Goal: Check status

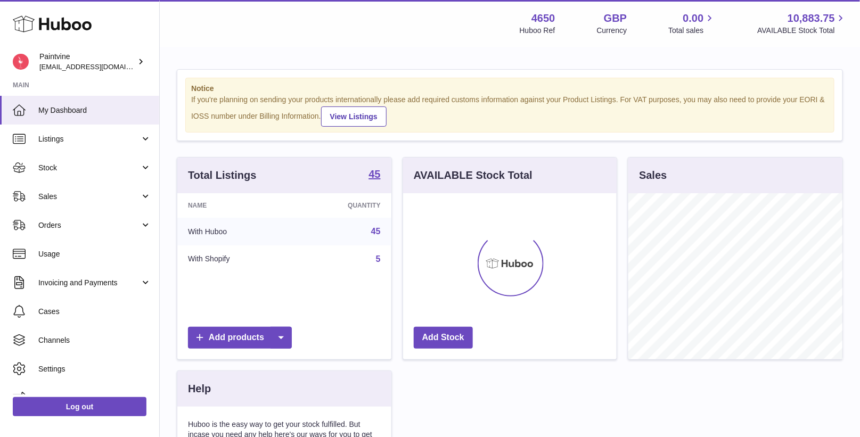
scroll to position [166, 214]
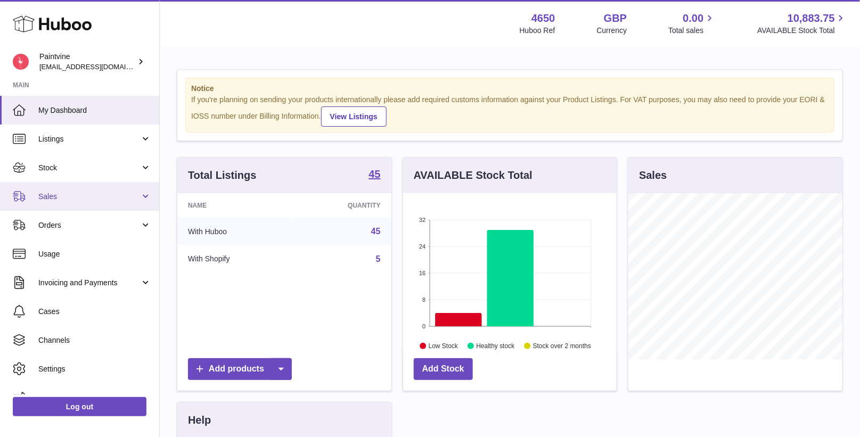
click at [82, 197] on span "Sales" at bounding box center [89, 197] width 102 height 10
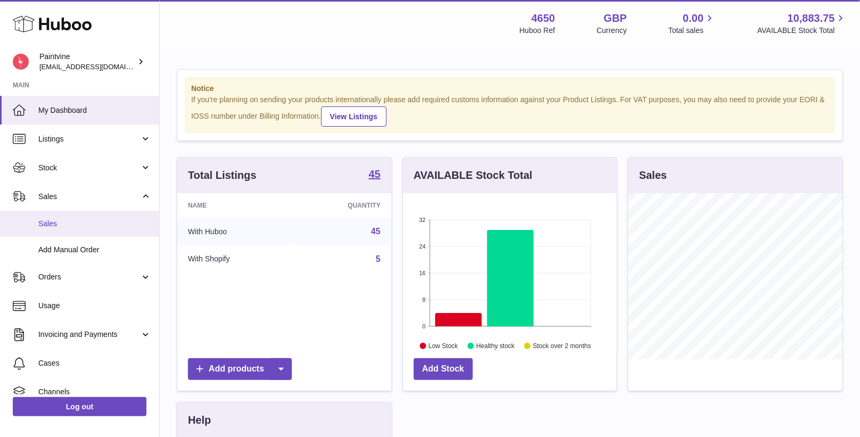
click at [92, 220] on span "Sales" at bounding box center [94, 224] width 113 height 10
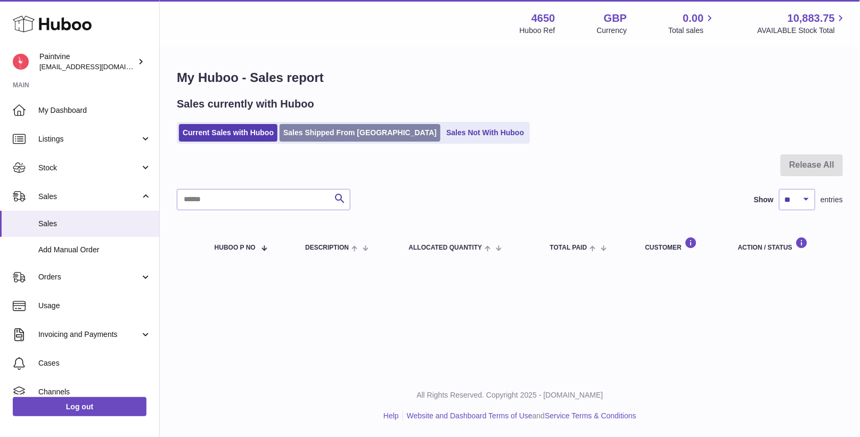
click at [303, 130] on link "Sales Shipped From [GEOGRAPHIC_DATA]" at bounding box center [359, 133] width 161 height 18
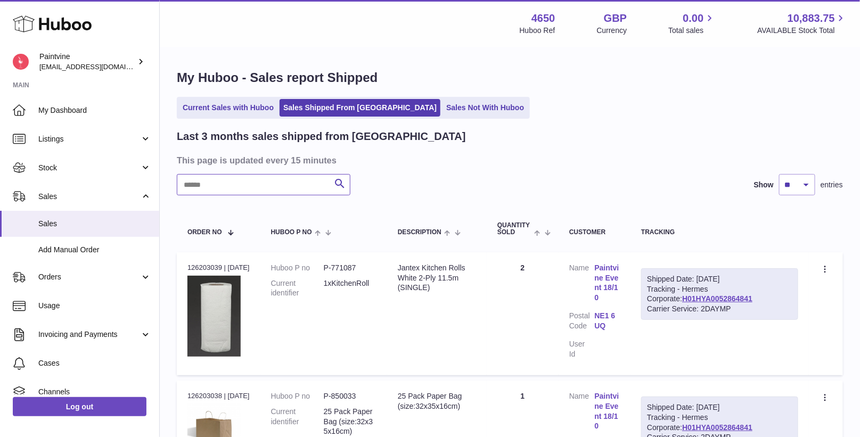
click at [266, 191] on input "text" at bounding box center [264, 184] width 174 height 21
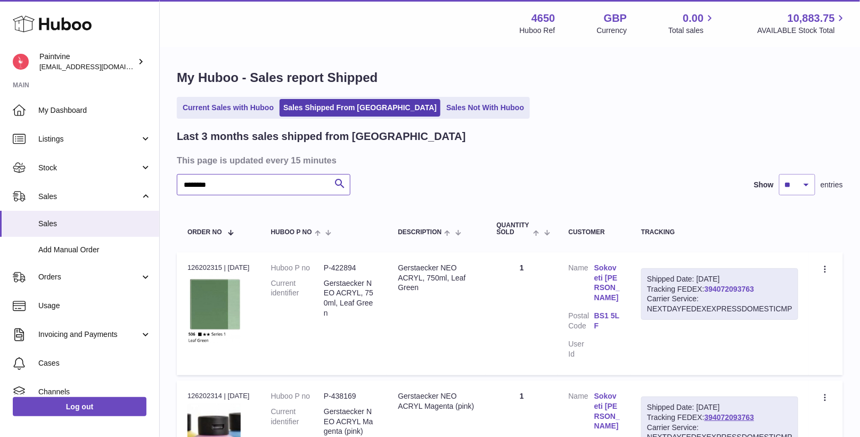
type input "********"
click at [726, 286] on link "394072093763" at bounding box center [728, 289] width 49 height 9
